Goal: Task Accomplishment & Management: Manage account settings

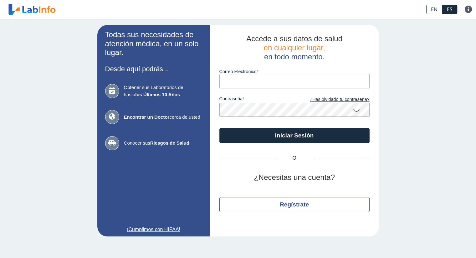
drag, startPoint x: 0, startPoint y: 0, endPoint x: 249, endPoint y: 79, distance: 261.5
click at [249, 79] on input "Correo Electronico" at bounding box center [294, 81] width 150 height 14
type input "lineangelies@yahoo.com"
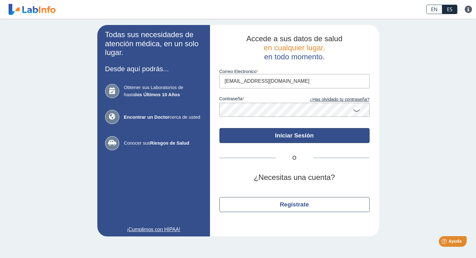
click at [289, 136] on button "Iniciar Sesión" at bounding box center [294, 135] width 150 height 15
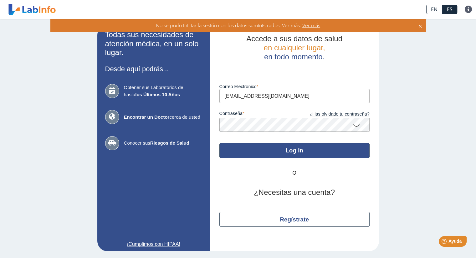
click at [290, 148] on button "Log In" at bounding box center [294, 150] width 150 height 15
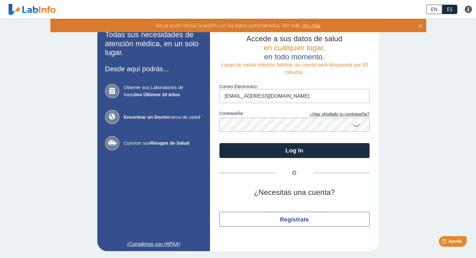
click at [356, 125] on icon at bounding box center [357, 125] width 8 height 12
click at [356, 125] on icon at bounding box center [357, 124] width 8 height 11
click at [348, 116] on link "¿Has olvidado tu contraseña?" at bounding box center [331, 114] width 75 height 7
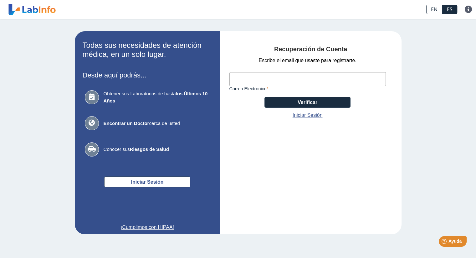
click at [295, 82] on input "Correo Electronico" at bounding box center [307, 79] width 156 height 14
type input "[EMAIL_ADDRESS][DOMAIN_NAME]"
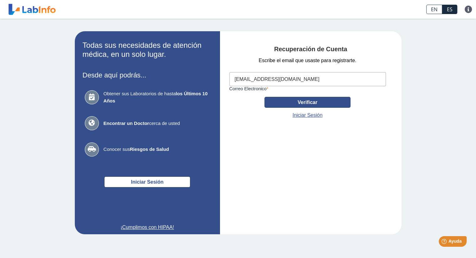
click at [298, 104] on button "Verificar" at bounding box center [307, 102] width 86 height 11
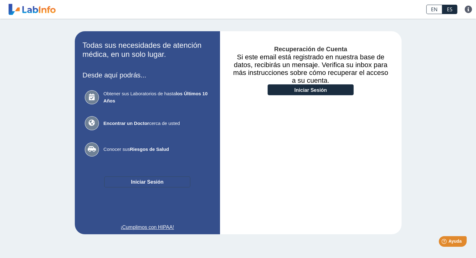
click at [136, 184] on button "Iniciar Sesión" at bounding box center [147, 182] width 86 height 11
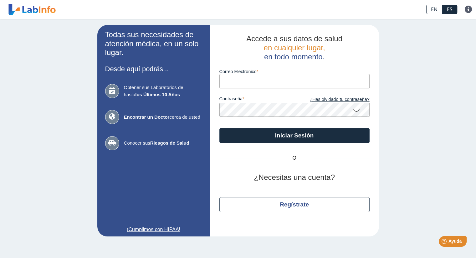
click at [273, 80] on input "Correo Electronico" at bounding box center [294, 81] width 150 height 14
type input "[EMAIL_ADDRESS][DOMAIN_NAME]"
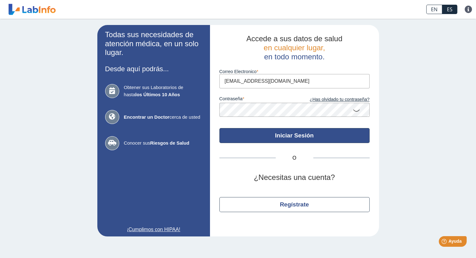
click at [279, 134] on button "Iniciar Sesión" at bounding box center [294, 135] width 150 height 15
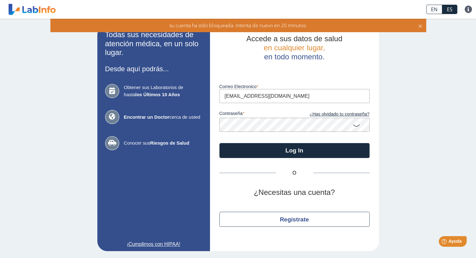
click at [116, 93] on icon at bounding box center [112, 91] width 14 height 14
click at [151, 118] on b "Encontrar un Doctor" at bounding box center [147, 117] width 46 height 5
click at [110, 95] on icon at bounding box center [112, 91] width 14 height 14
click at [420, 25] on icon at bounding box center [420, 25] width 5 height 7
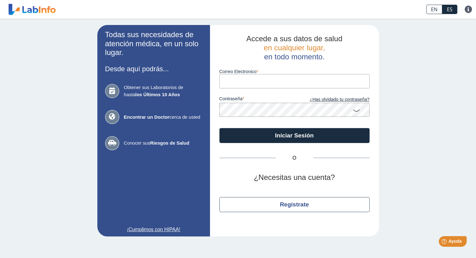
click at [451, 9] on link "ES" at bounding box center [449, 9] width 15 height 9
click at [314, 83] on input "Correo Electronico" at bounding box center [294, 81] width 150 height 14
type input "[EMAIL_ADDRESS][DOMAIN_NAME]"
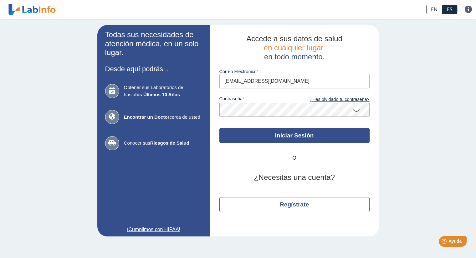
click at [286, 136] on button "Iniciar Sesión" at bounding box center [294, 135] width 150 height 15
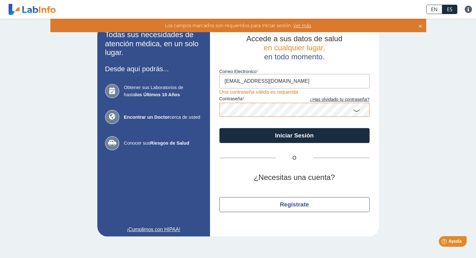
click at [420, 27] on icon at bounding box center [420, 25] width 5 height 7
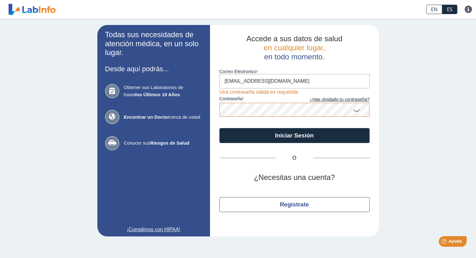
click at [420, 27] on div "Todas sus necesidades de atención médica, en un solo lugar. Desde aquí podrás..…" at bounding box center [238, 131] width 476 height 224
click at [206, 140] on app-intro-section "Todas sus necesidades de atención médica, en un solo lugar. Desde aquí podrás..…" at bounding box center [153, 131] width 113 height 212
